Goal: Task Accomplishment & Management: Manage account settings

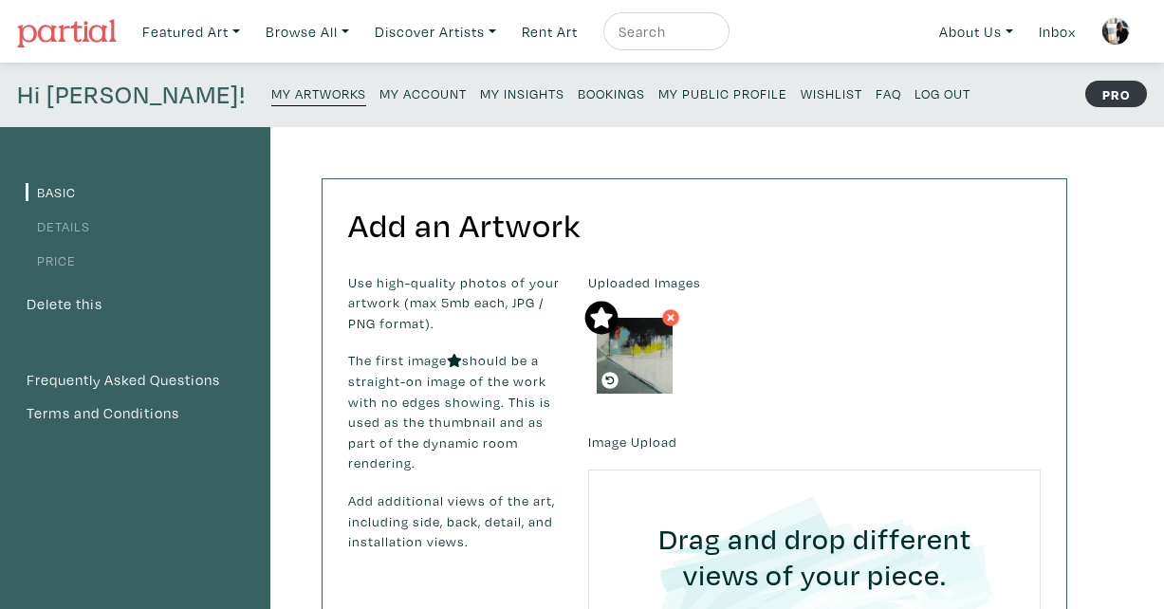
click at [271, 86] on small "My Artworks" at bounding box center [318, 93] width 95 height 18
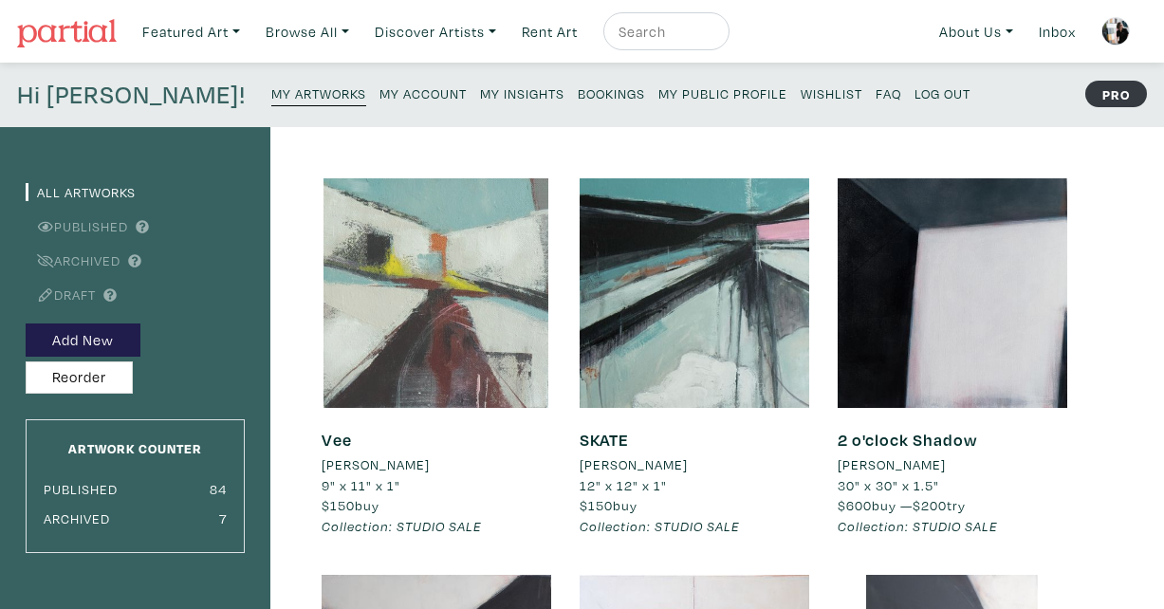
click at [485, 366] on div at bounding box center [435, 292] width 229 height 229
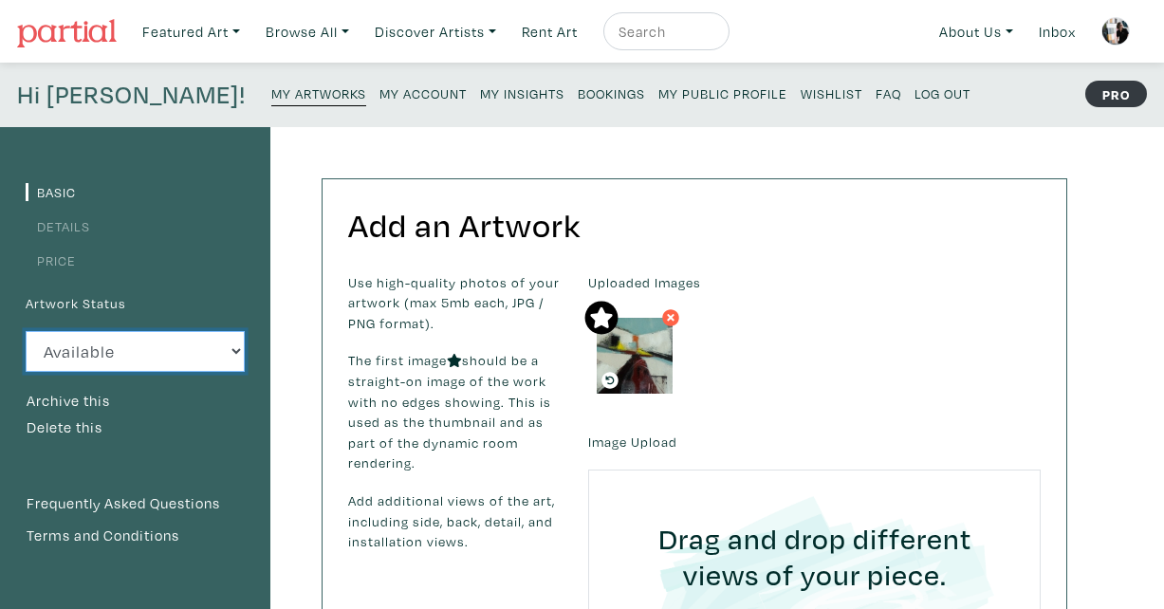
click at [136, 353] on select "Available Sold Rented Unavailable (other reason)" at bounding box center [135, 351] width 219 height 41
select select "3"
click at [26, 331] on select "Available Sold Rented Unavailable (other reason)" at bounding box center [135, 351] width 219 height 41
click at [271, 96] on small "My Artworks" at bounding box center [318, 93] width 95 height 18
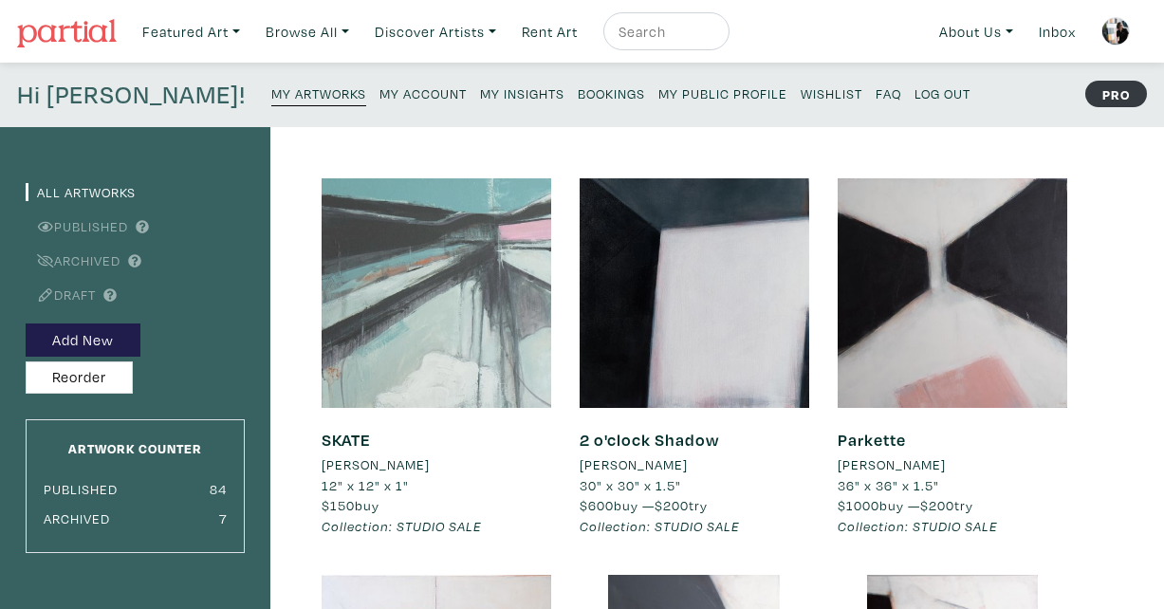
click at [471, 346] on div at bounding box center [435, 292] width 229 height 229
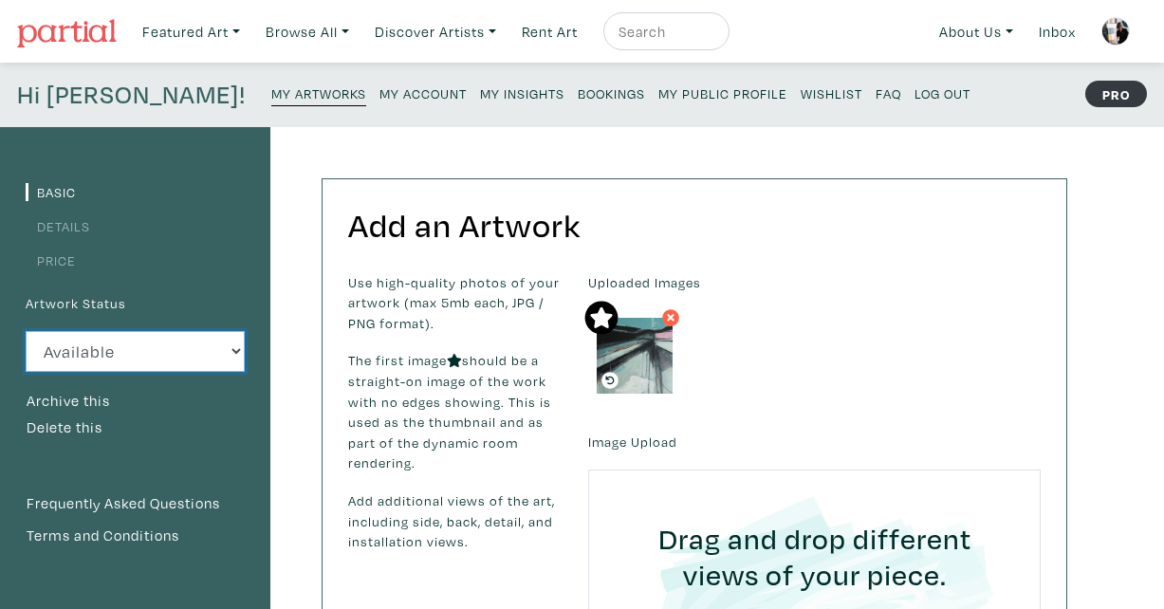
click at [167, 344] on select "Available Sold Rented Unavailable (other reason)" at bounding box center [135, 351] width 219 height 41
select select "3"
click at [26, 331] on select "Available Sold Rented Unavailable (other reason)" at bounding box center [135, 351] width 219 height 41
click at [275, 101] on small "My Artworks" at bounding box center [318, 93] width 95 height 18
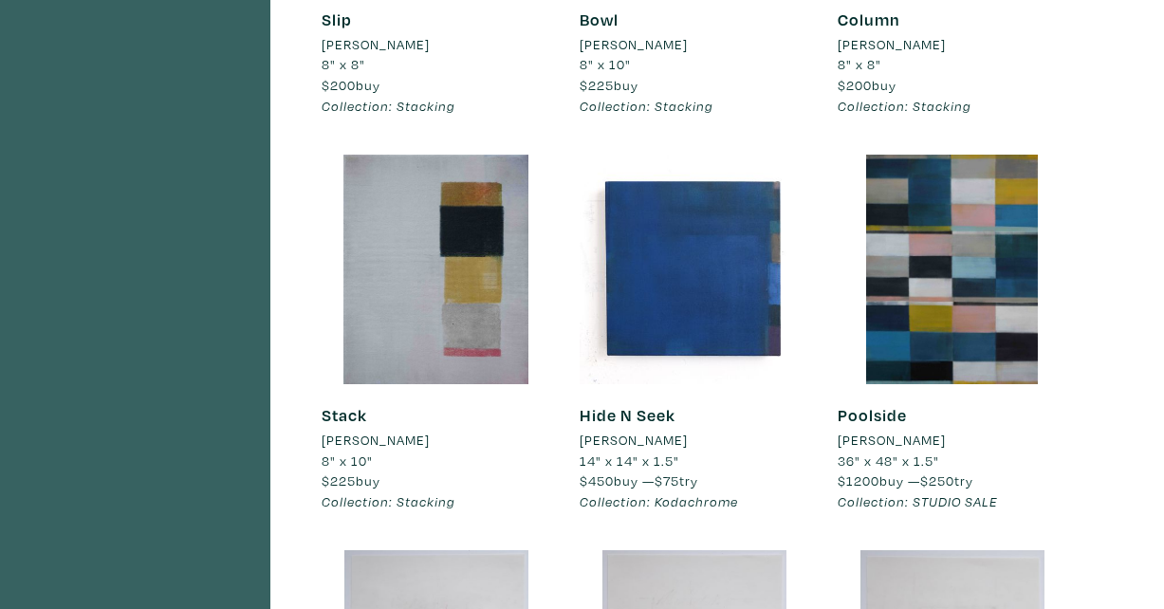
scroll to position [2591, 0]
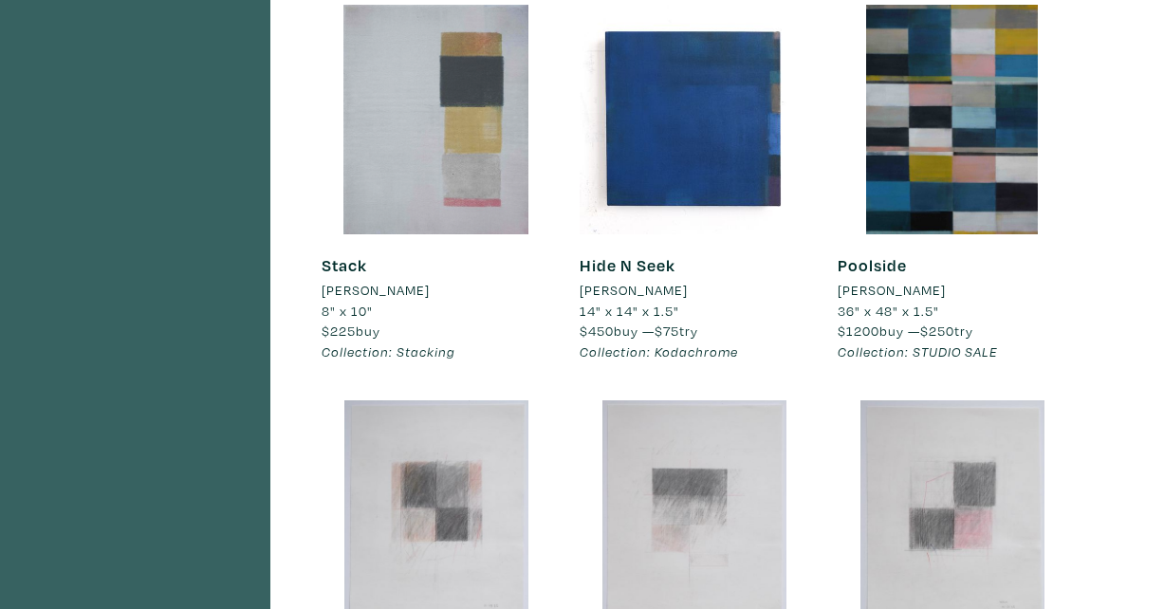
click at [452, 147] on div at bounding box center [435, 119] width 229 height 229
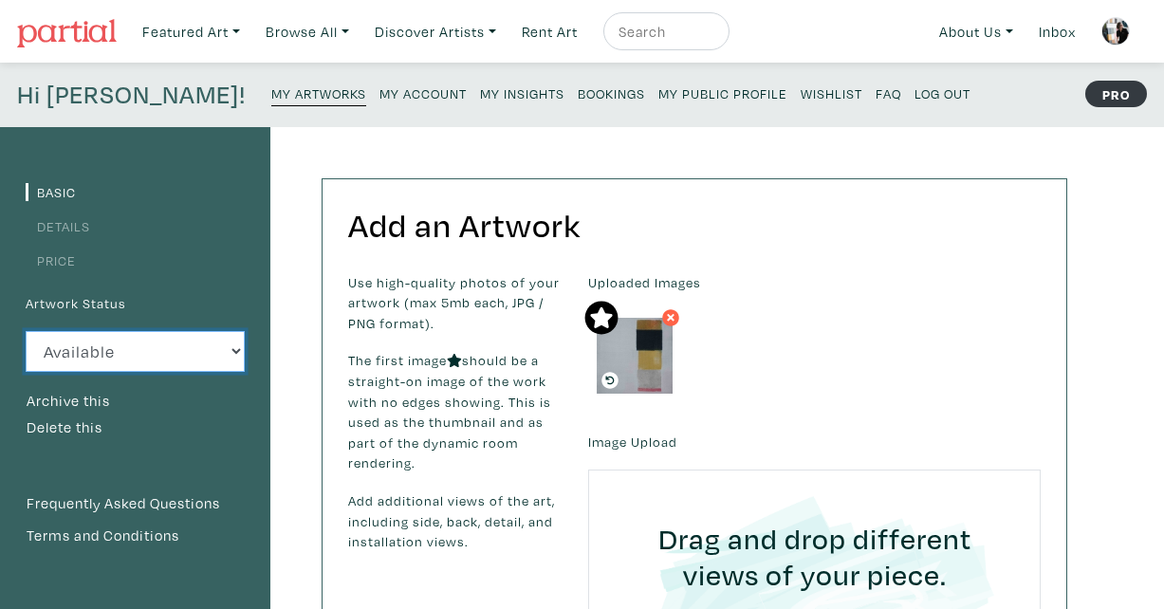
click at [167, 354] on select "Available Sold Rented Unavailable (other reason)" at bounding box center [135, 351] width 219 height 41
select select "3"
click at [26, 331] on select "Available Sold Rented Unavailable (other reason)" at bounding box center [135, 351] width 219 height 41
click at [285, 97] on small "My Artworks" at bounding box center [318, 93] width 95 height 18
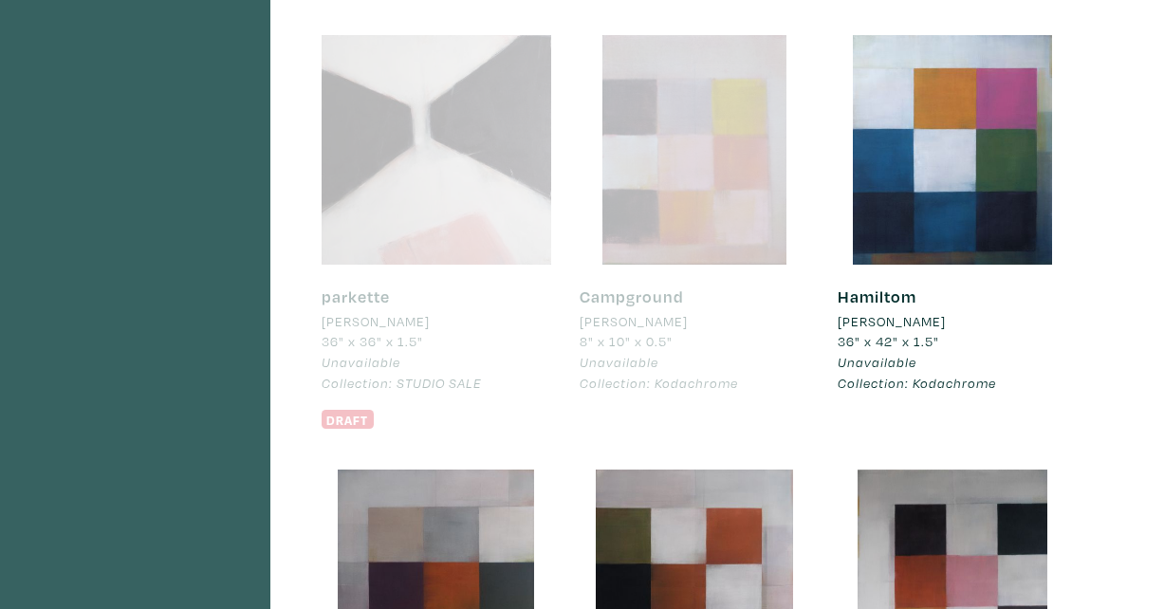
scroll to position [6132, 0]
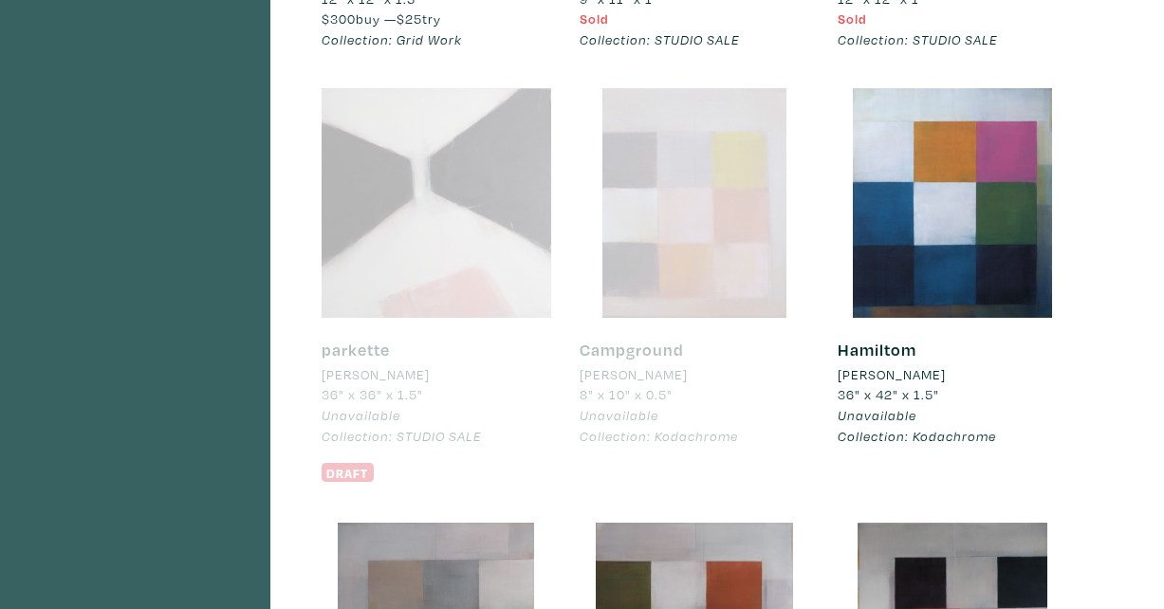
click at [697, 265] on div at bounding box center [693, 202] width 229 height 229
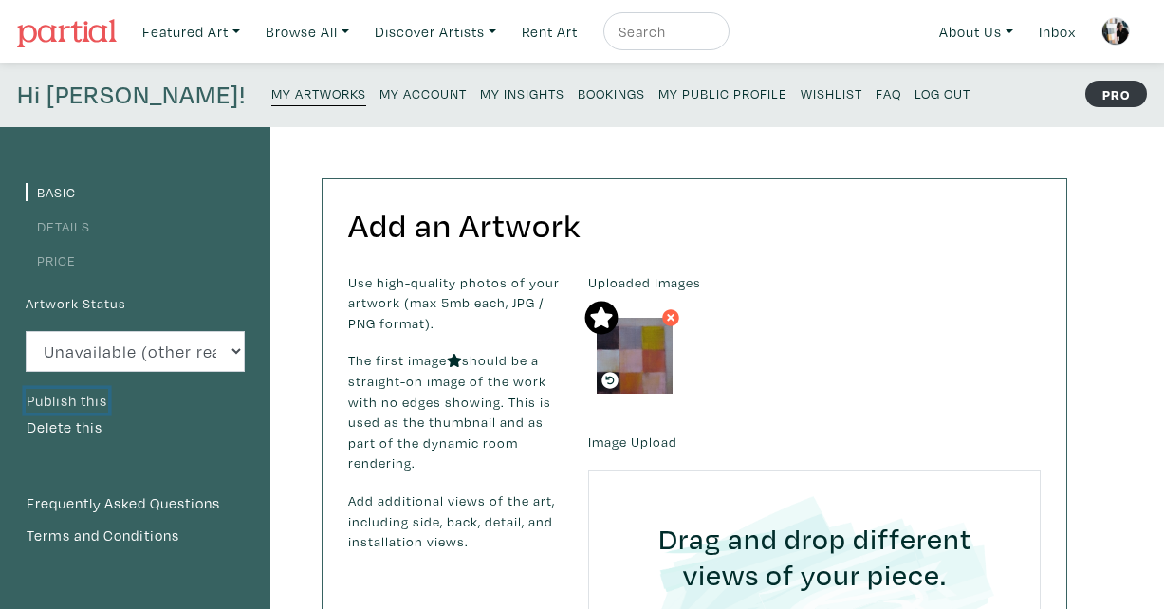
click at [86, 394] on button "Publish this" at bounding box center [67, 401] width 83 height 25
click at [274, 101] on link "My Artworks" at bounding box center [318, 93] width 95 height 27
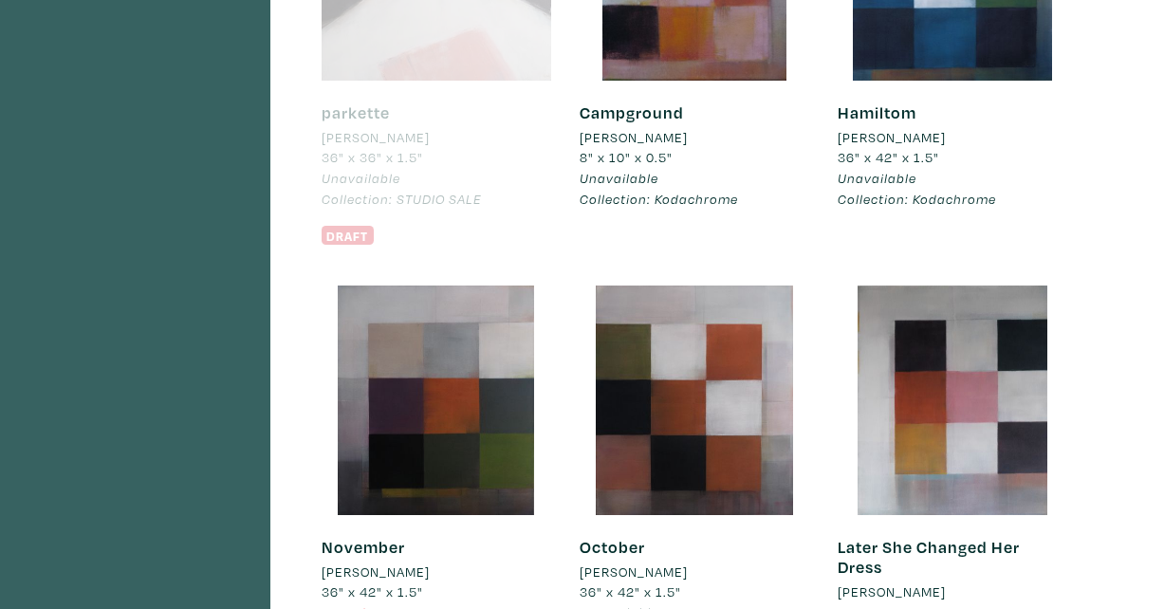
scroll to position [6075, 0]
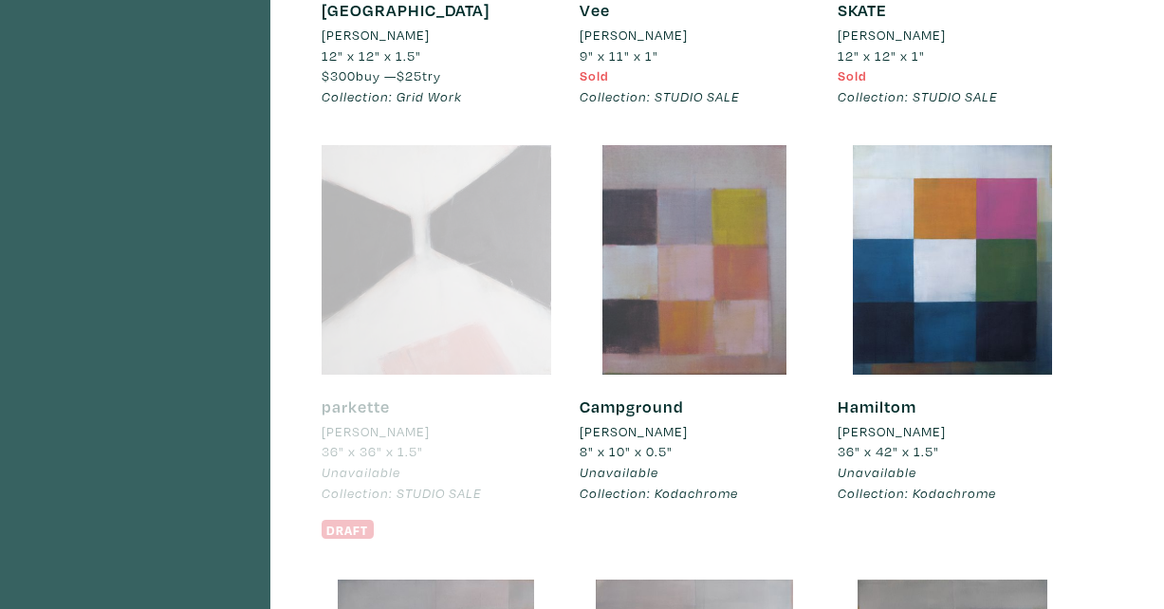
click at [677, 331] on div at bounding box center [693, 259] width 229 height 229
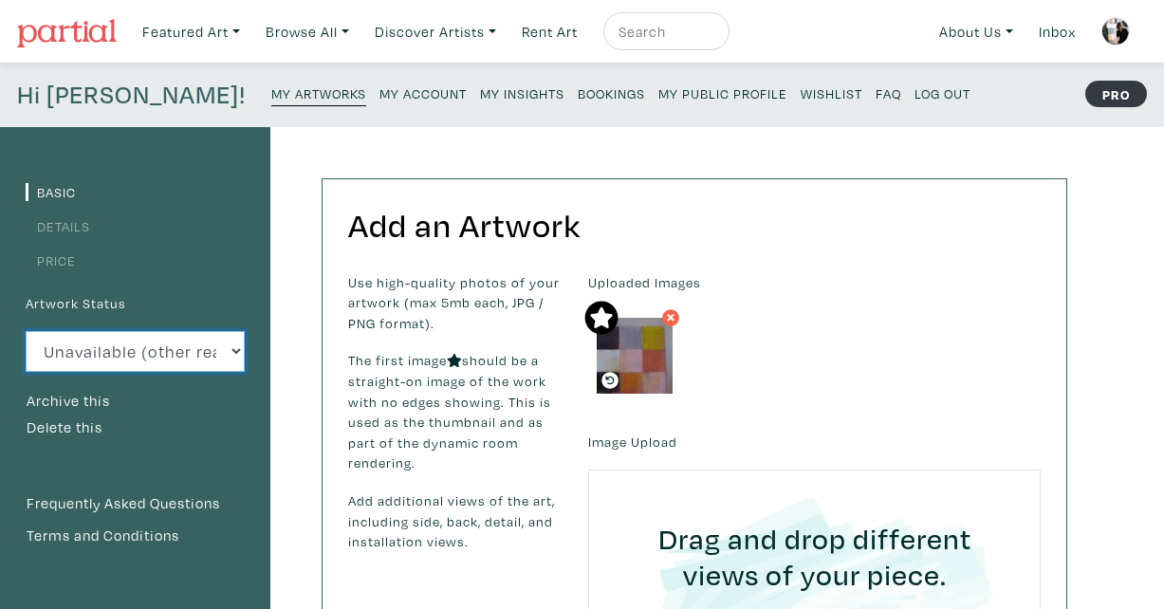
click at [154, 347] on select "Available Sold Rented Unavailable (other reason)" at bounding box center [135, 351] width 219 height 41
click at [26, 331] on select "Available Sold Rented Unavailable (other reason)" at bounding box center [135, 351] width 219 height 41
click at [99, 398] on button "Archive this" at bounding box center [68, 401] width 85 height 25
click at [271, 96] on small "My Artworks" at bounding box center [318, 93] width 95 height 18
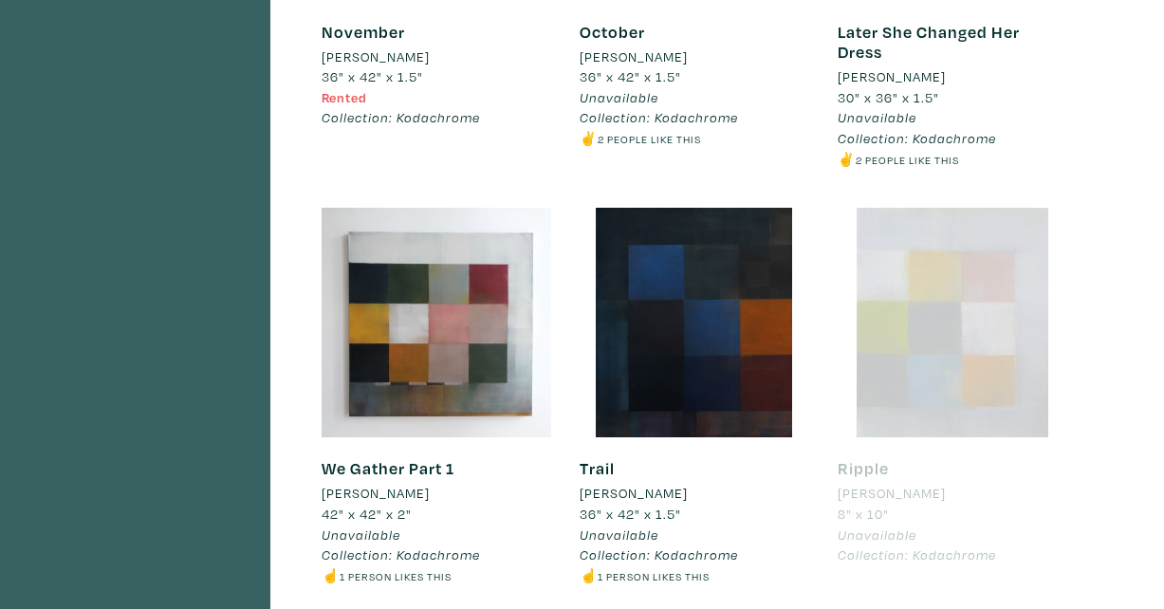
scroll to position [6921, 0]
